Goal: Use online tool/utility: Utilize a website feature to perform a specific function

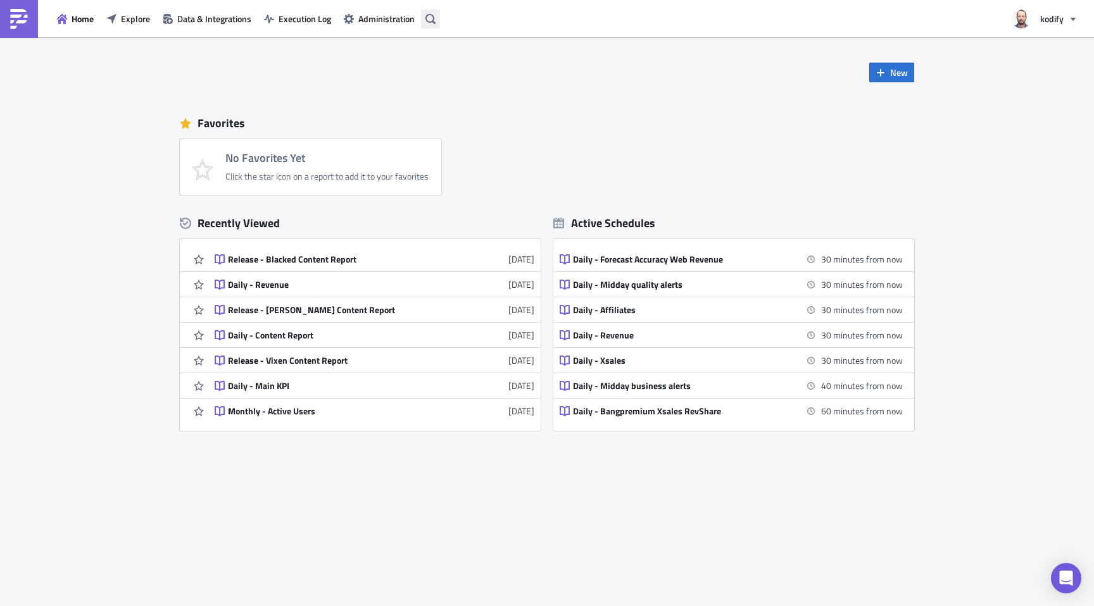
click at [435, 23] on button "button" at bounding box center [430, 18] width 19 height 19
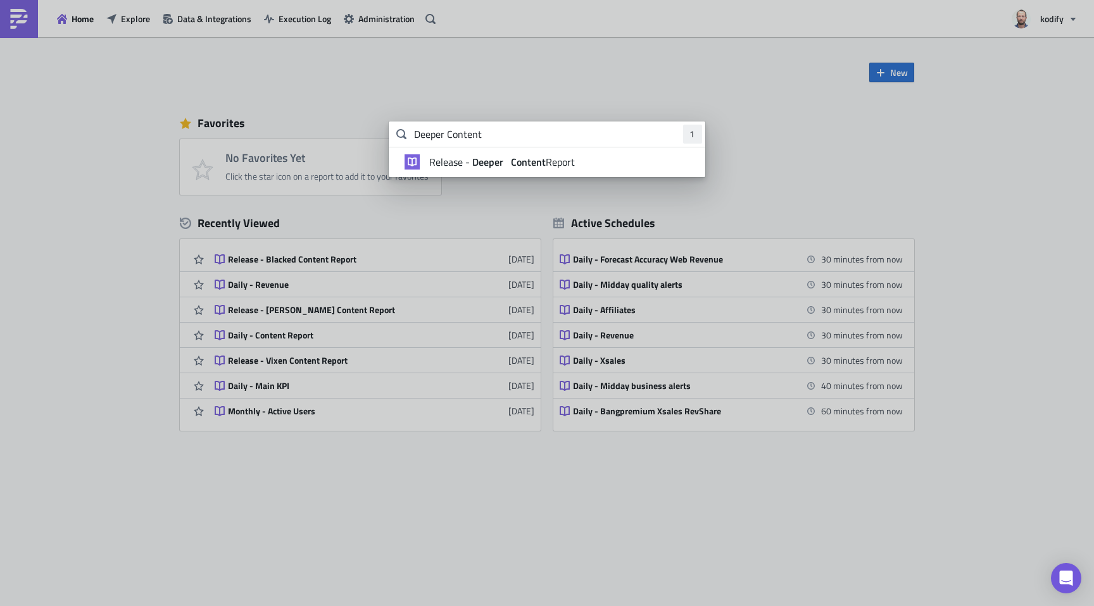
type input "Deeper Content"
click at [491, 170] on li "Release - Deeper Content Report" at bounding box center [547, 162] width 316 height 30
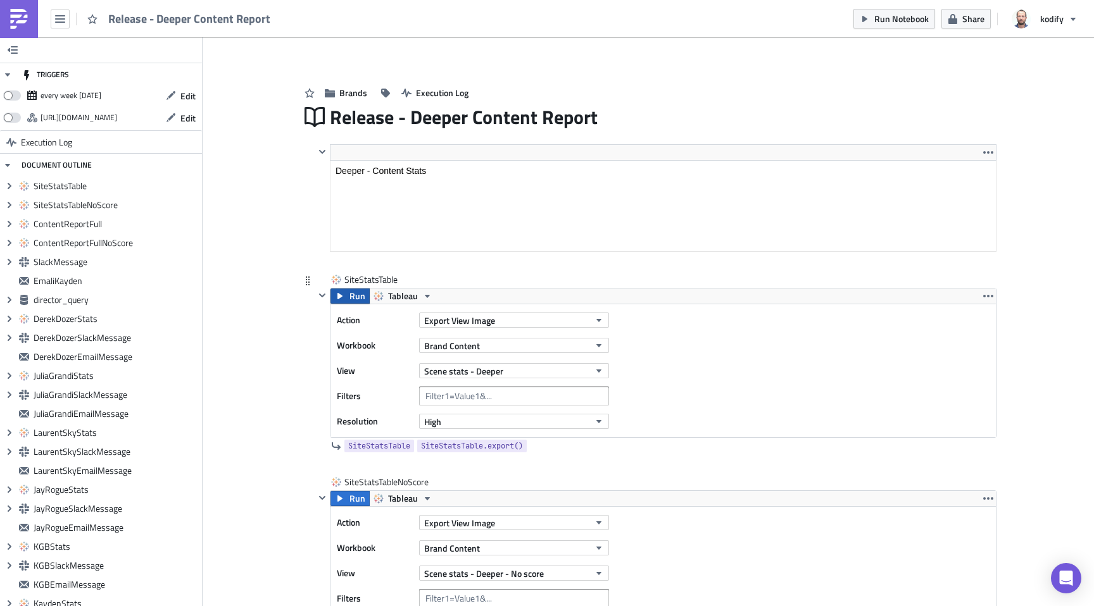
click at [349, 293] on span "Run" at bounding box center [357, 296] width 16 height 15
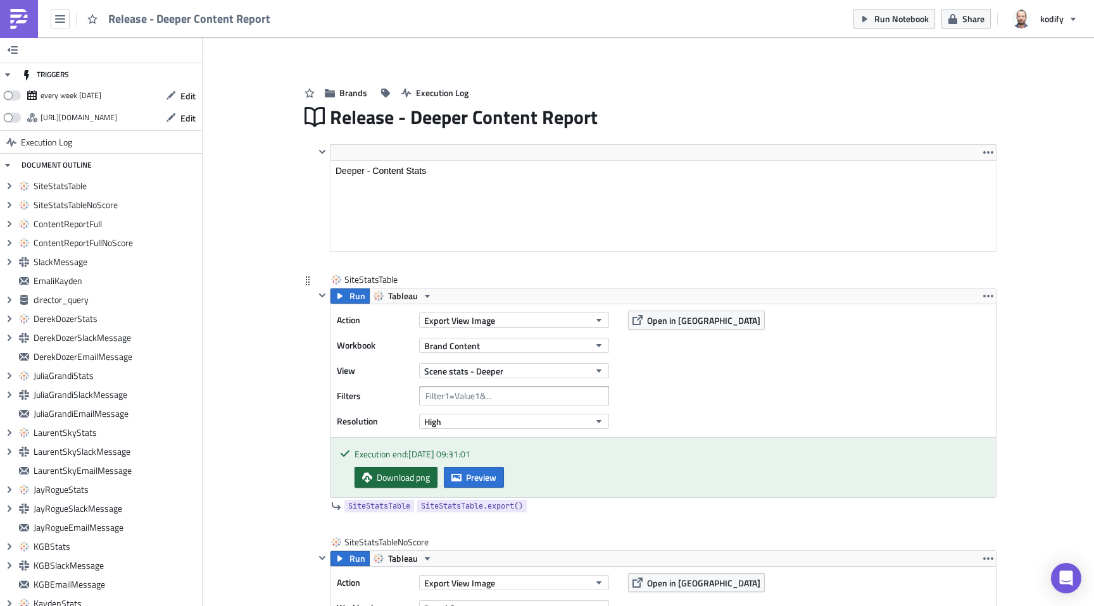
click at [414, 486] on link "Download png" at bounding box center [395, 477] width 83 height 21
